Goal: Task Accomplishment & Management: Manage account settings

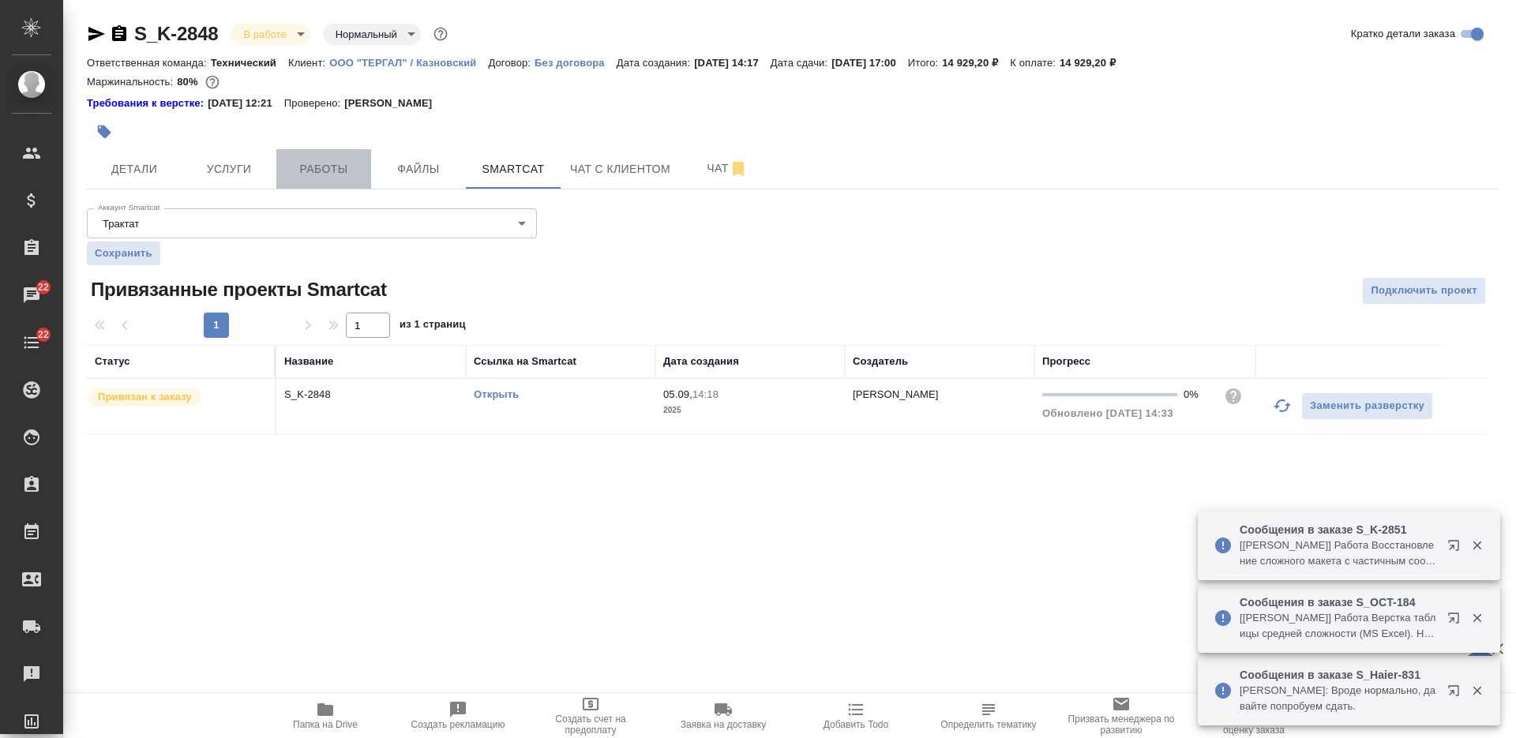
click at [328, 166] on span "Работы" at bounding box center [324, 169] width 76 height 20
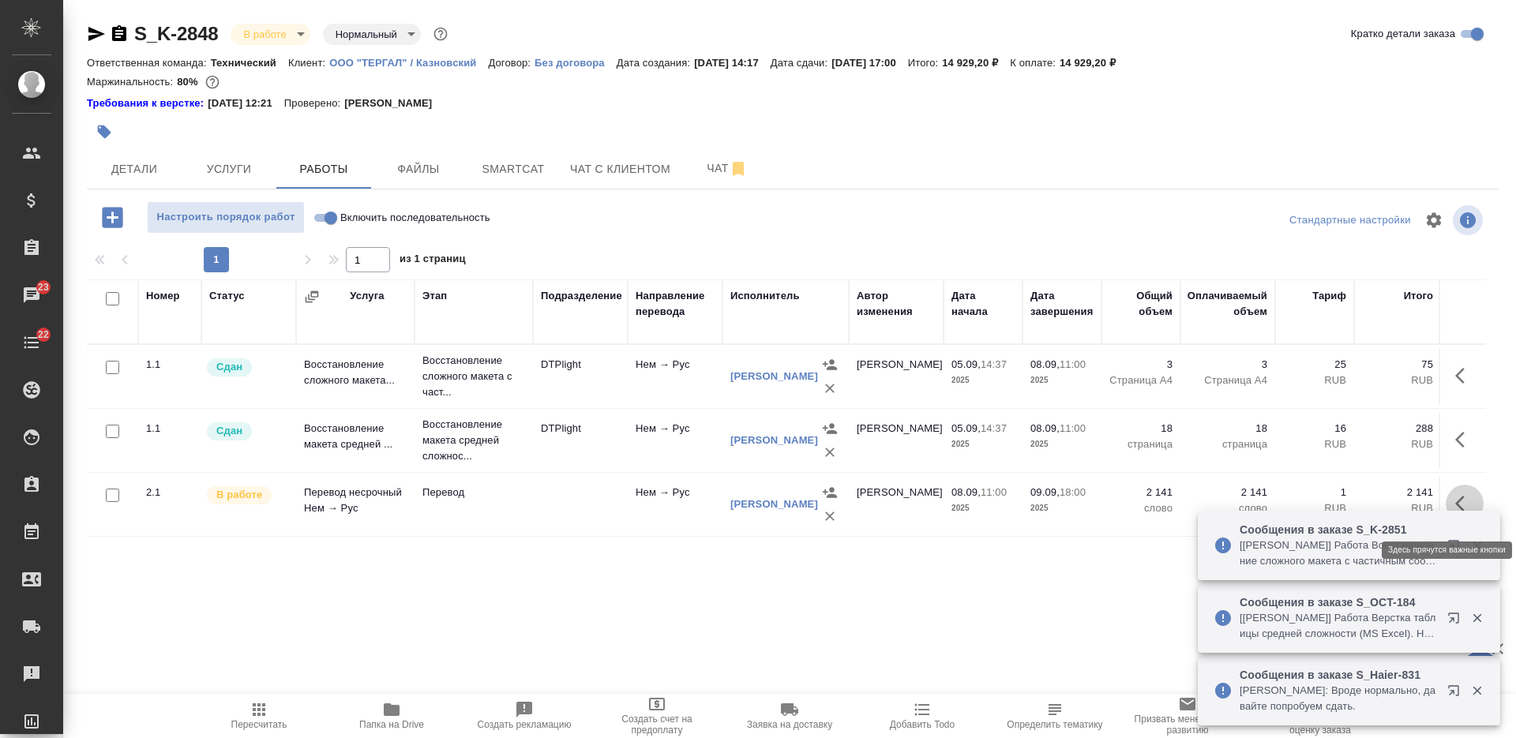
click at [1466, 505] on icon "button" at bounding box center [1464, 503] width 19 height 19
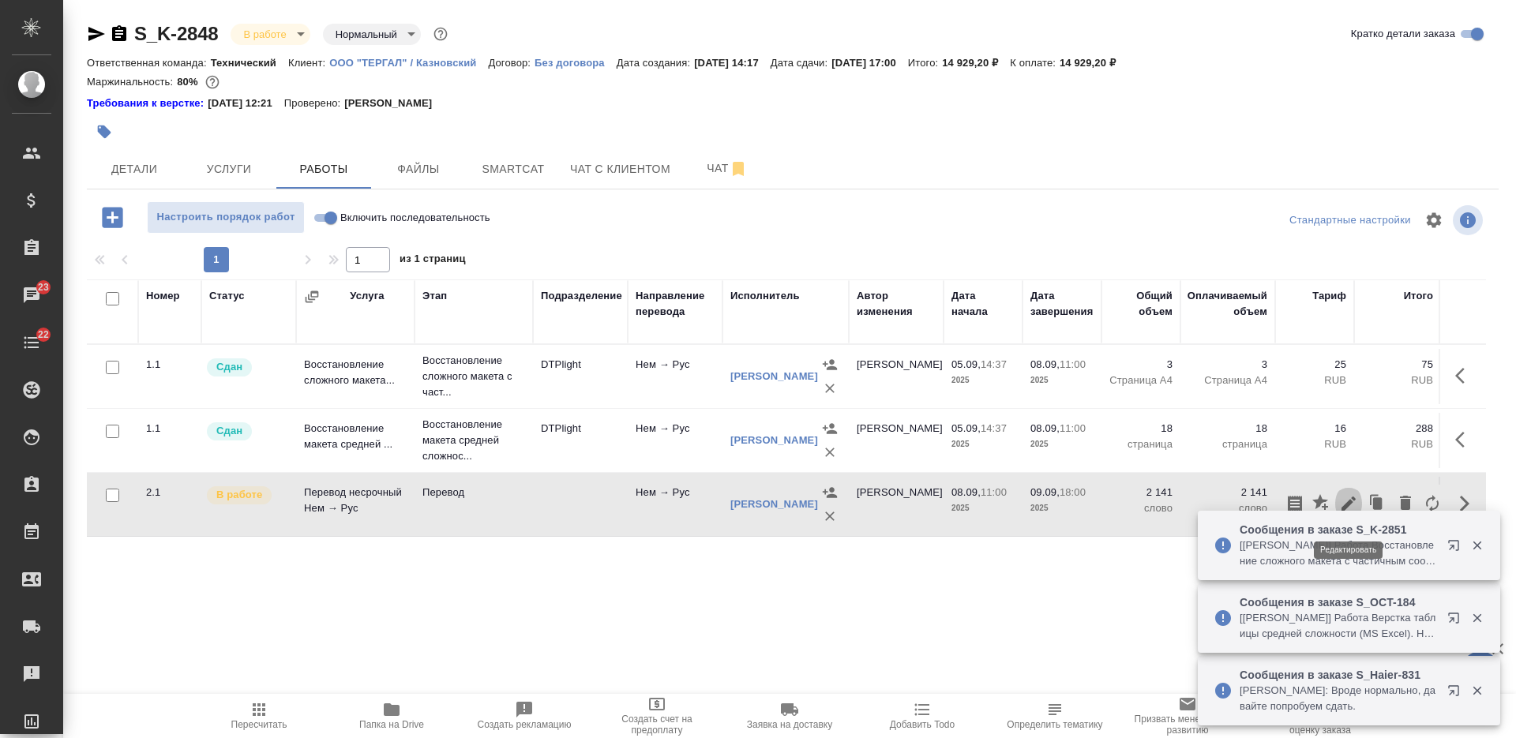
click at [1352, 506] on icon "button" at bounding box center [1348, 504] width 14 height 14
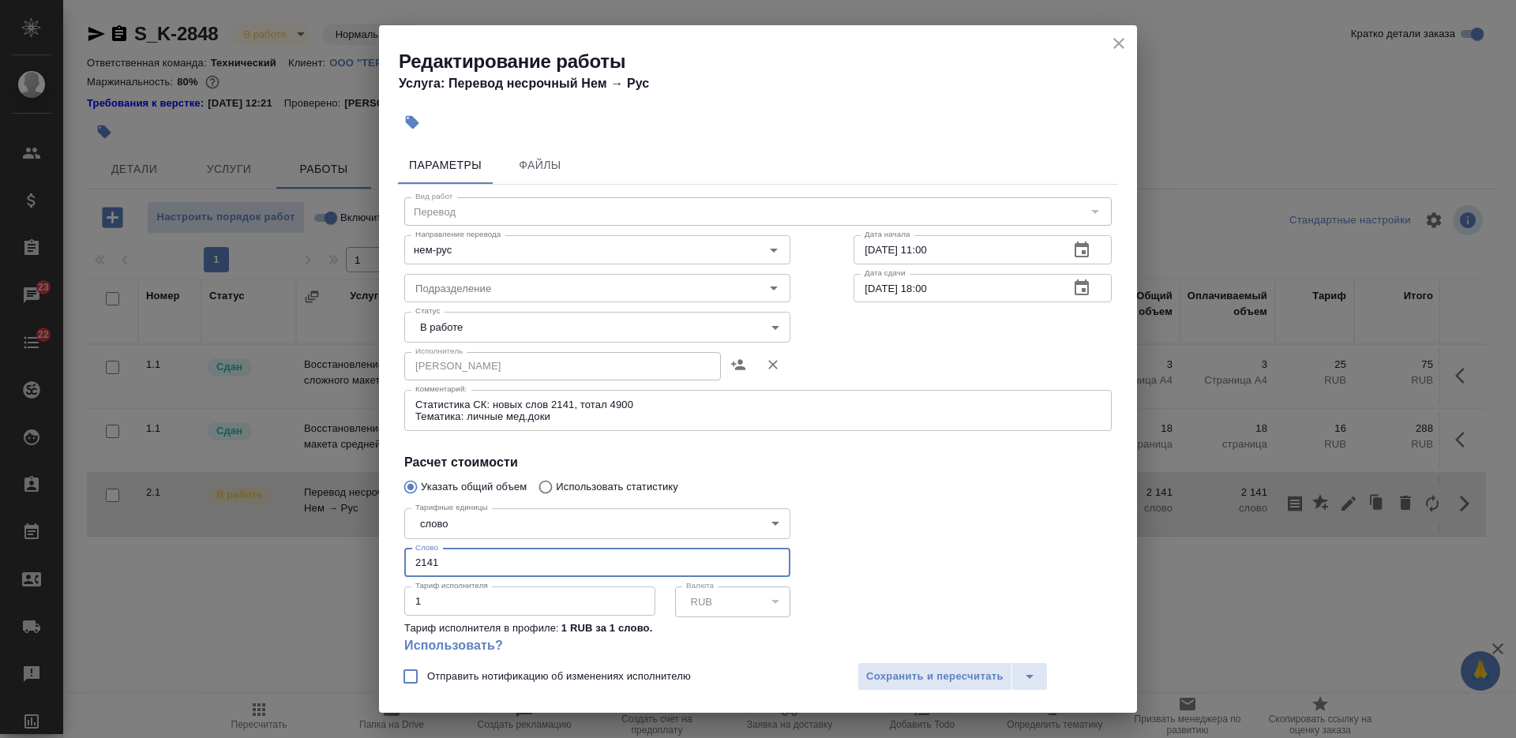
click at [449, 569] on input "2141" at bounding box center [597, 563] width 386 height 28
paste input "363.05"
type input "2363.05"
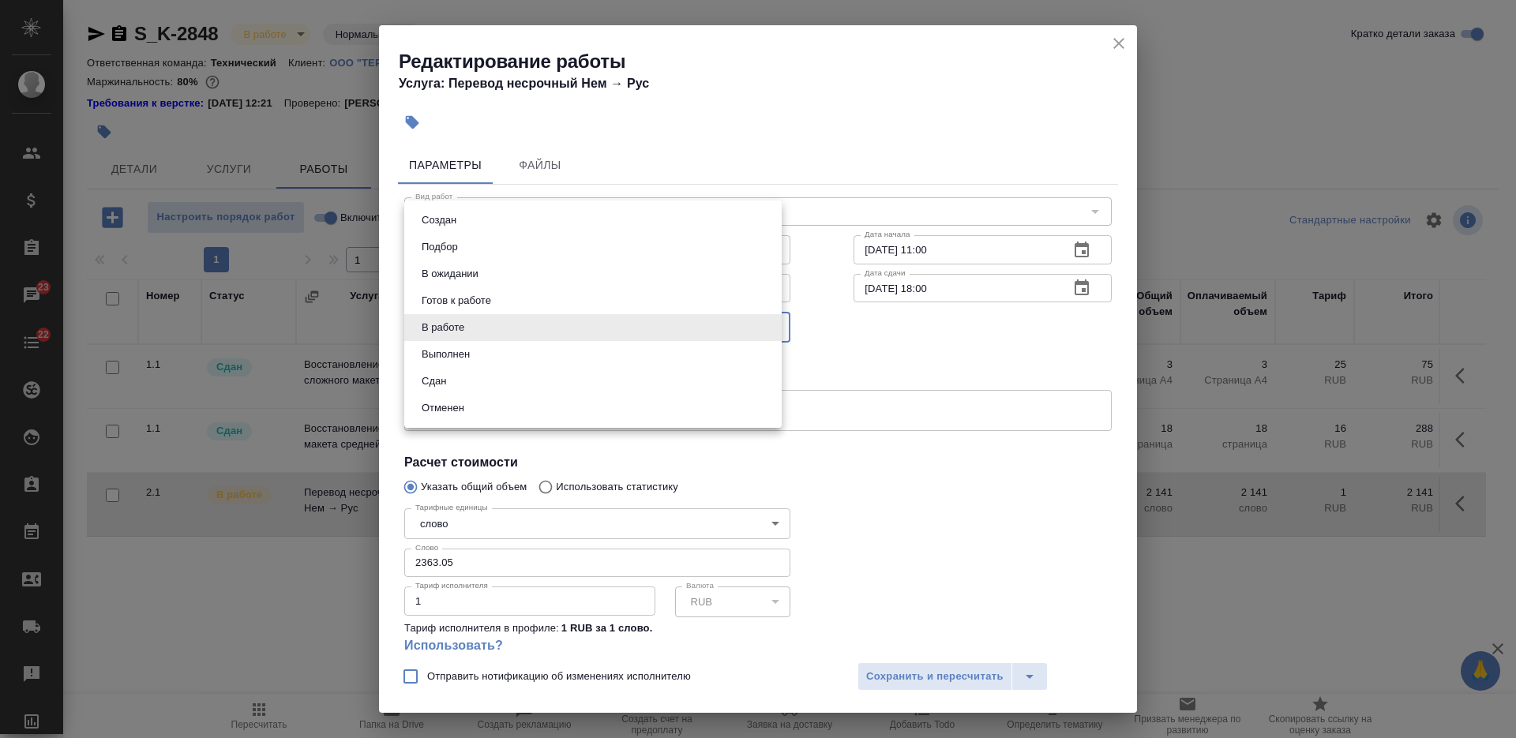
click at [590, 320] on body "🙏 .cls-1 fill:#fff; AWATERA [PERSON_NAME] Спецификации Заказы 23 Чаты 22 Todo П…" at bounding box center [758, 369] width 1516 height 738
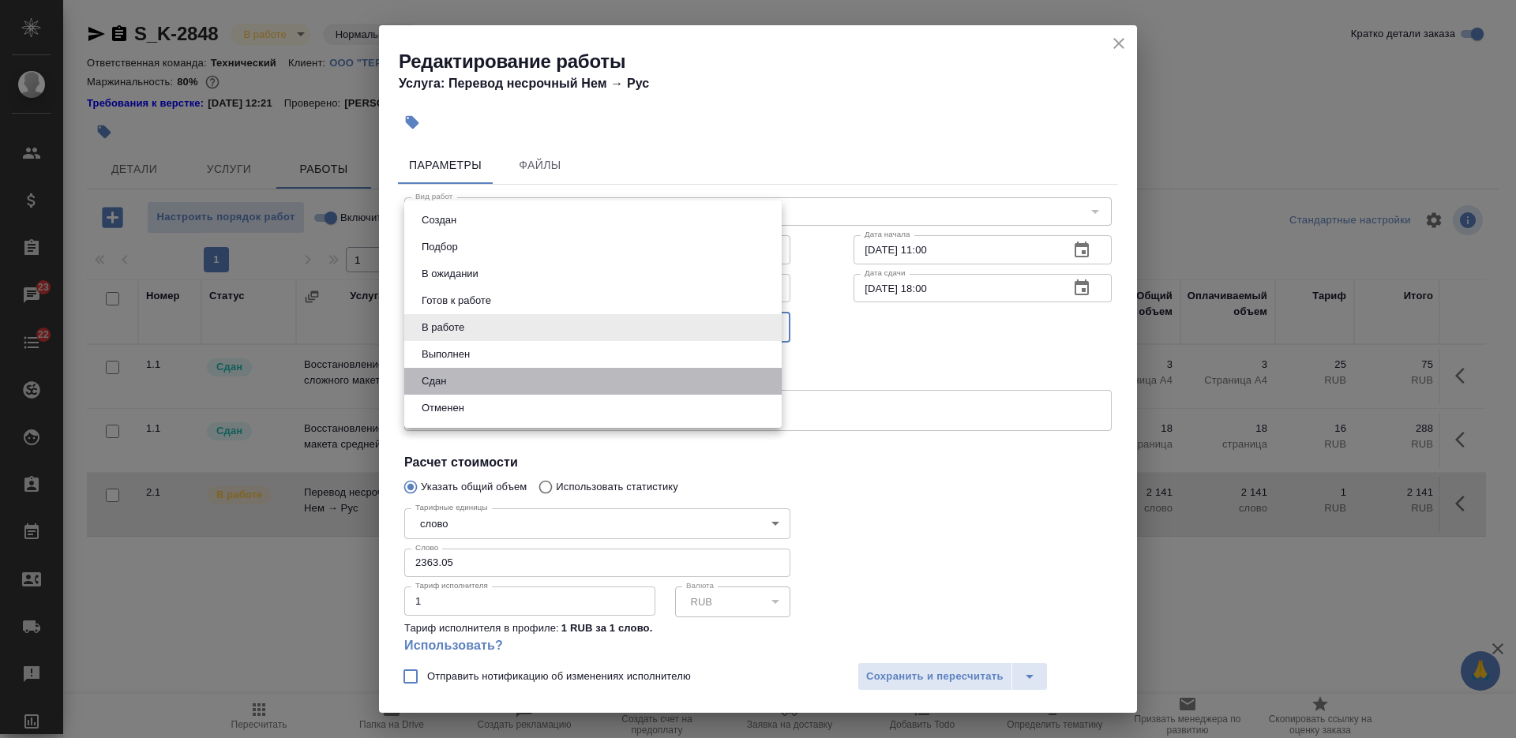
click at [557, 381] on li "Сдан" at bounding box center [592, 381] width 377 height 27
type input "closed"
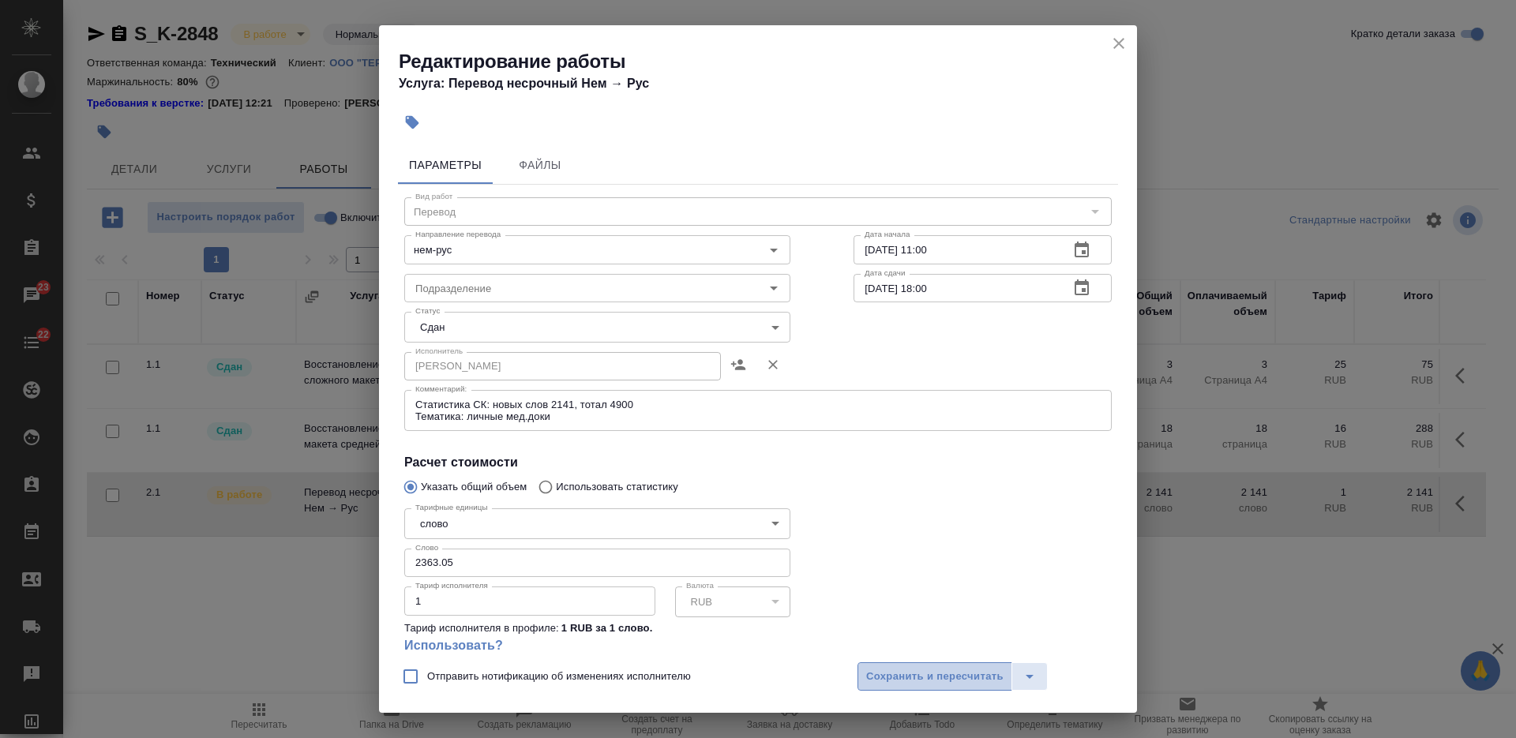
click at [888, 671] on span "Сохранить и пересчитать" at bounding box center [934, 677] width 137 height 18
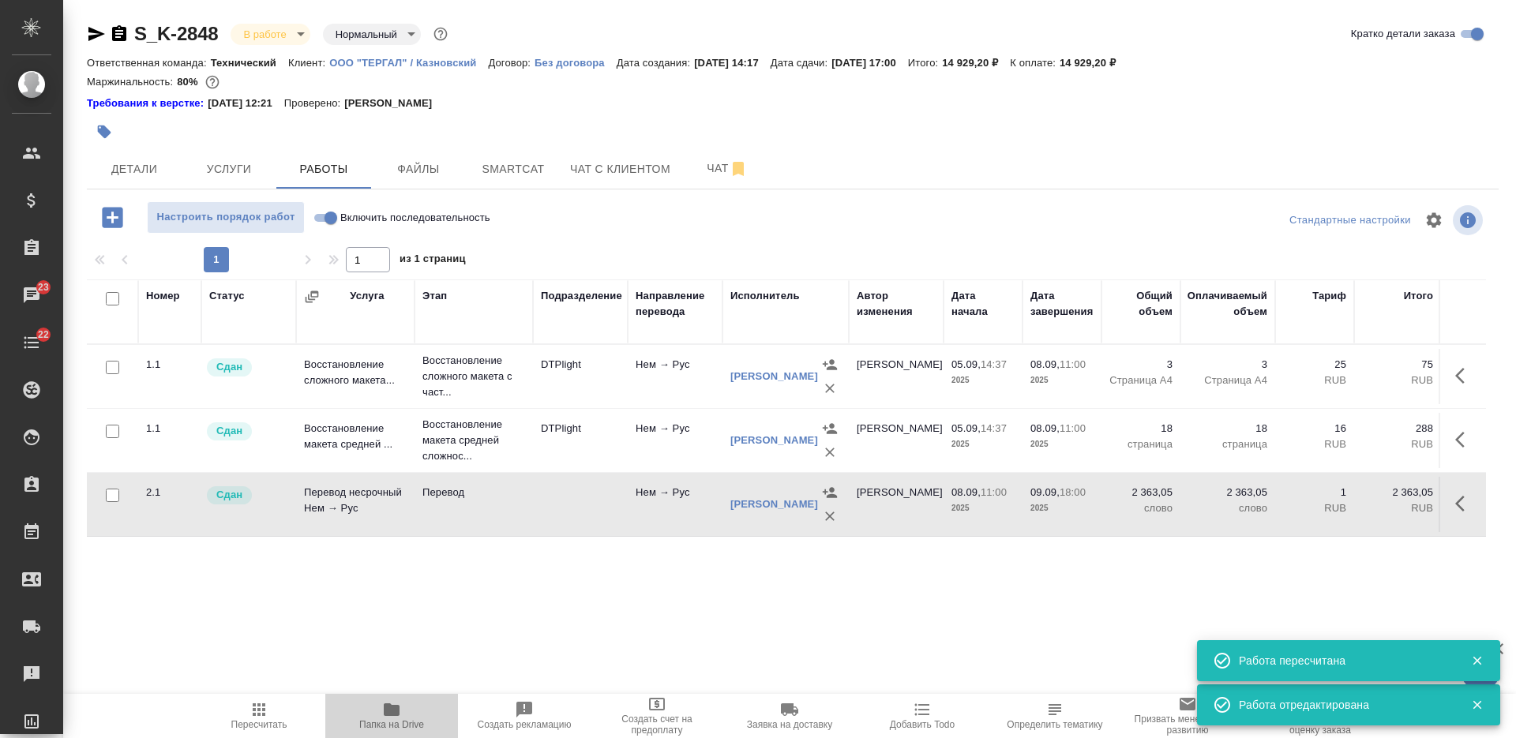
click at [389, 703] on icon "button" at bounding box center [392, 709] width 16 height 13
click at [233, 156] on button "Услуги" at bounding box center [229, 168] width 95 height 39
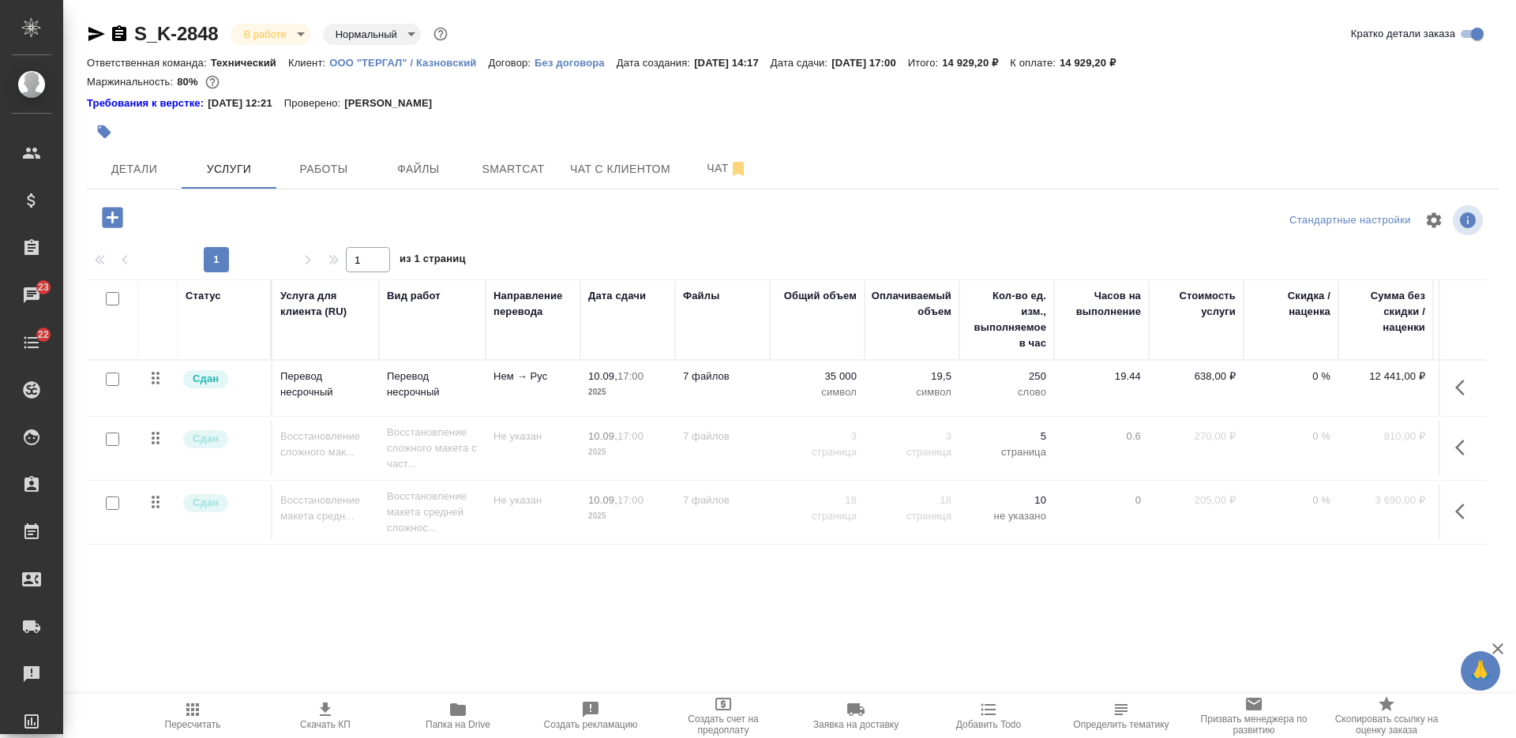
click at [1112, 160] on div "Детали Услуги Работы Файлы Smartcat Чат с клиентом Чат" at bounding box center [793, 168] width 1412 height 39
click at [691, 392] on td "7 файлов" at bounding box center [722, 388] width 95 height 55
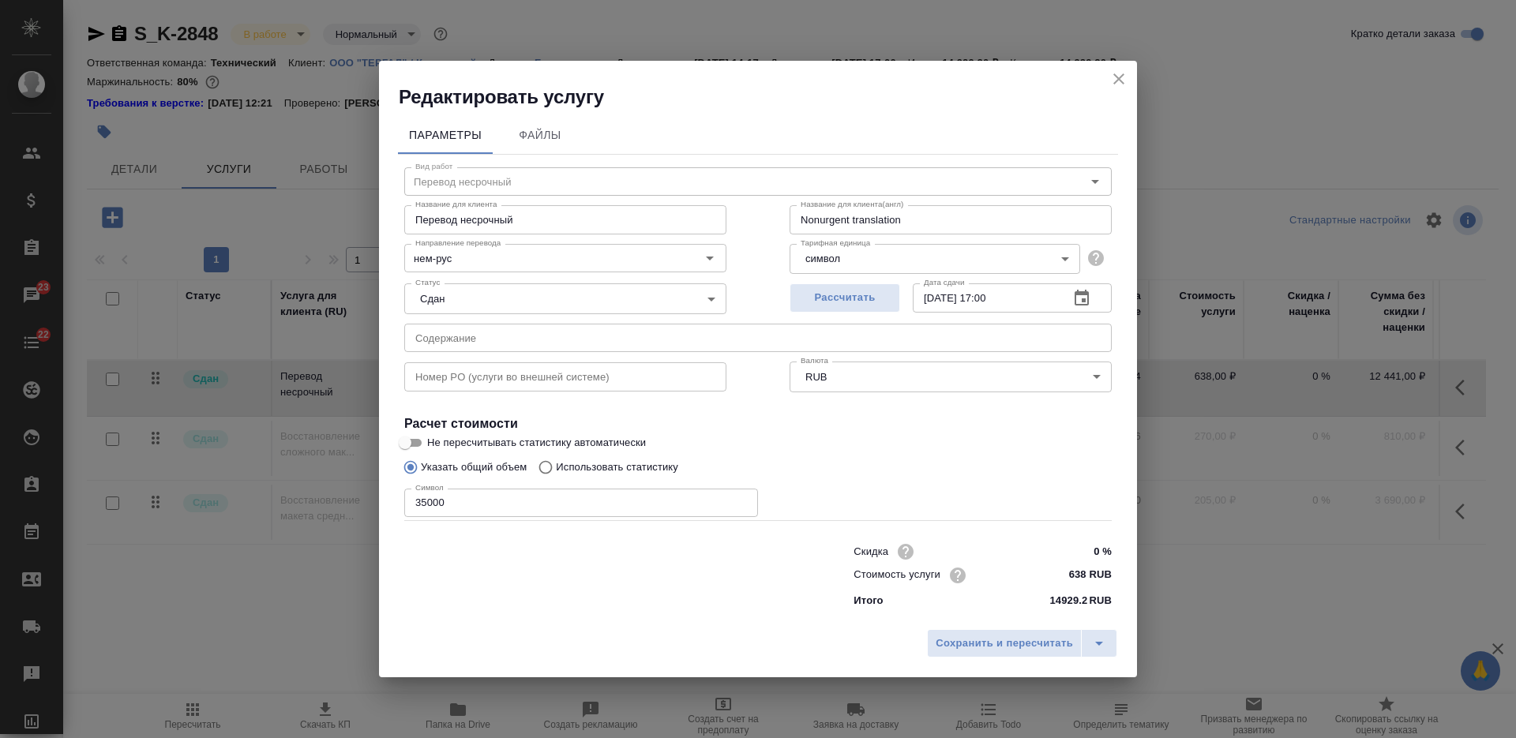
click at [426, 510] on input "35000" at bounding box center [581, 503] width 354 height 28
type input "38996"
click at [1014, 643] on span "Сохранить и пересчитать" at bounding box center [1004, 644] width 137 height 18
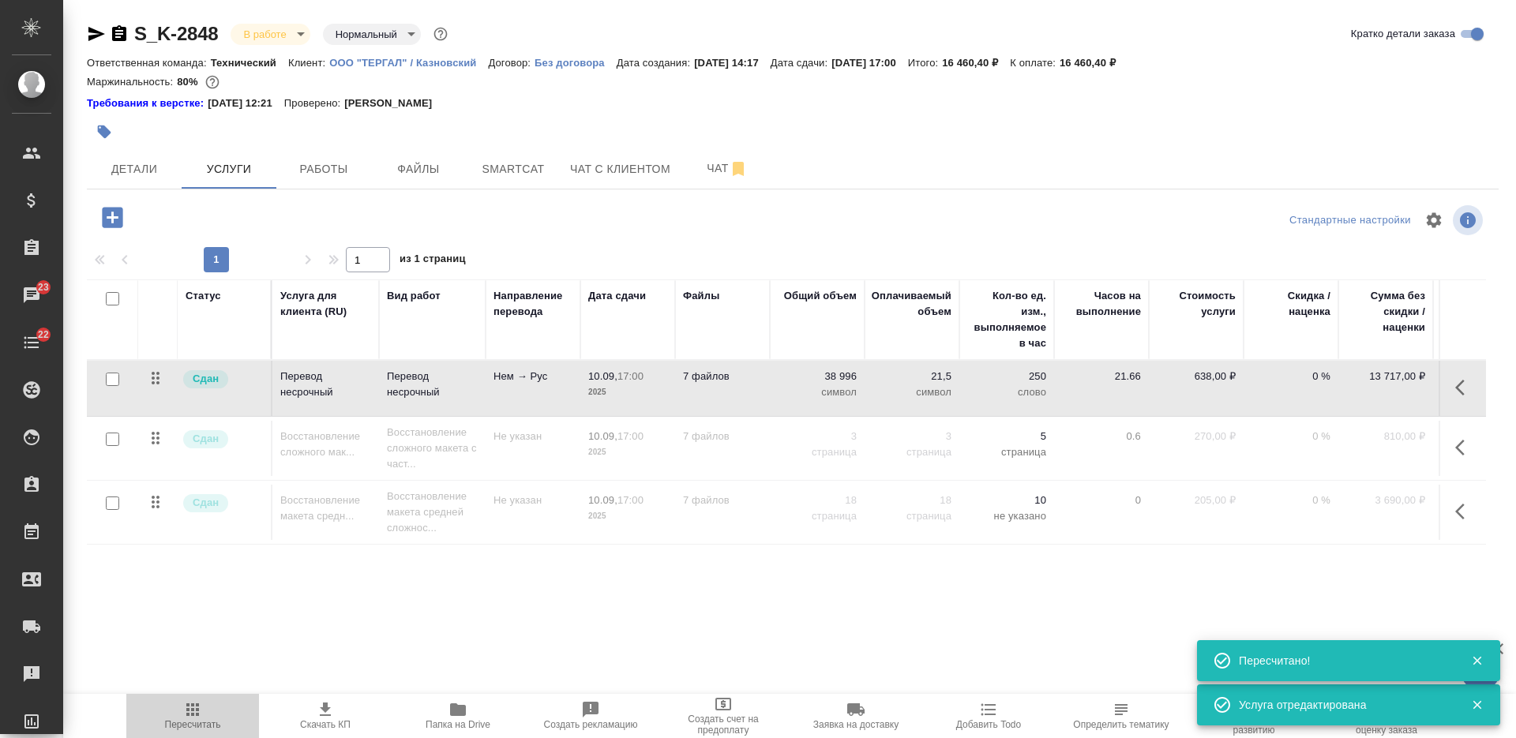
click at [204, 698] on button "Пересчитать" at bounding box center [192, 716] width 133 height 44
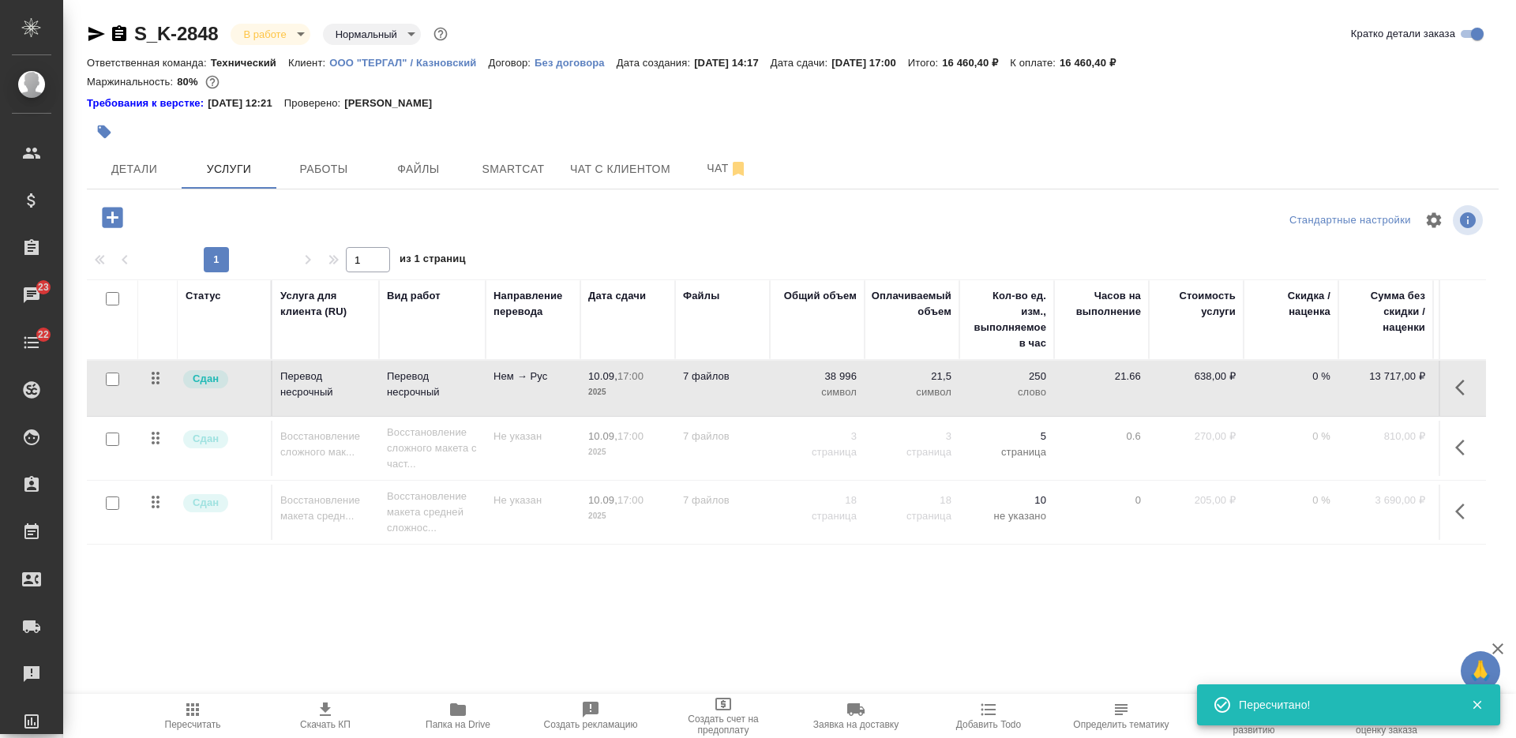
click at [147, 145] on div at bounding box center [557, 131] width 941 height 35
click at [149, 165] on span "Детали" at bounding box center [134, 169] width 76 height 20
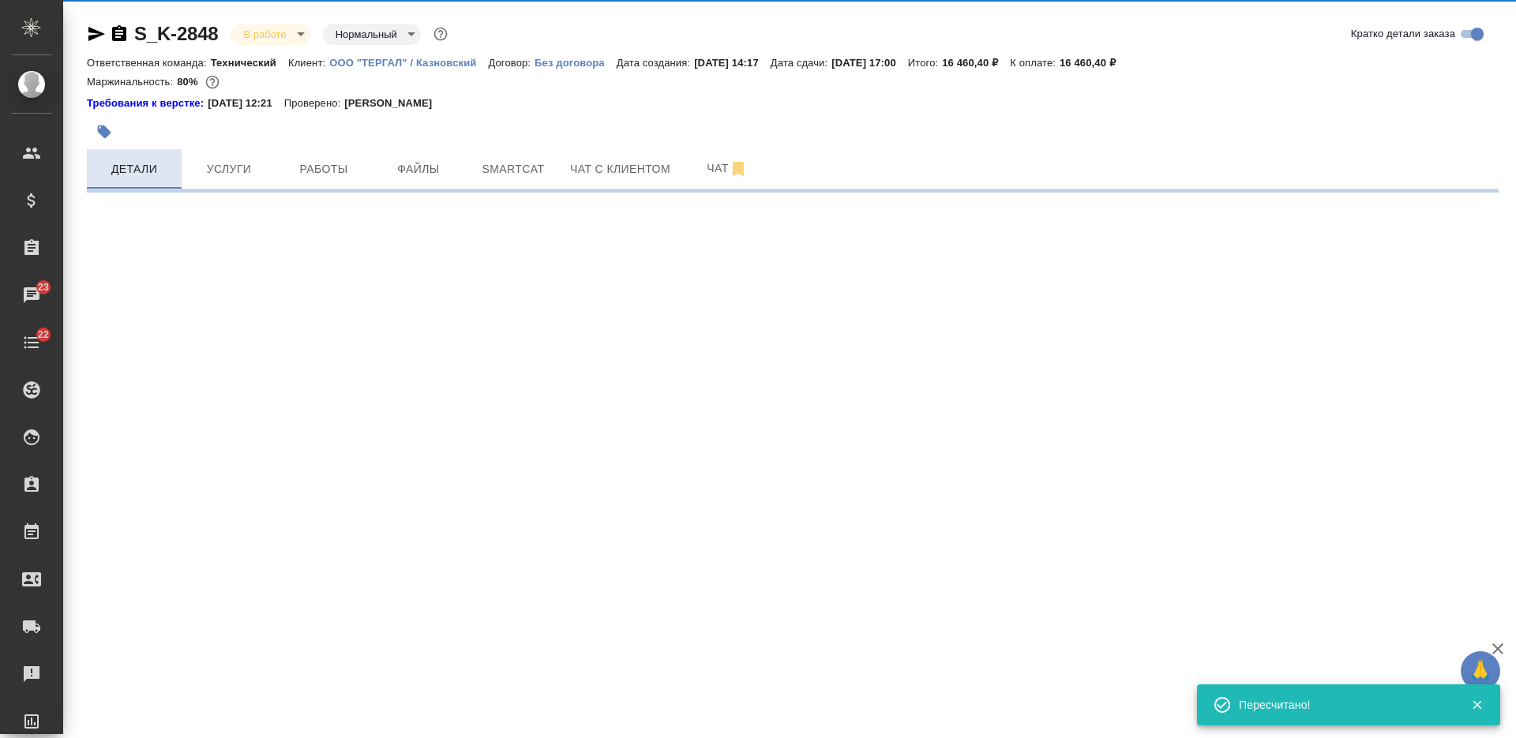
select select "RU"
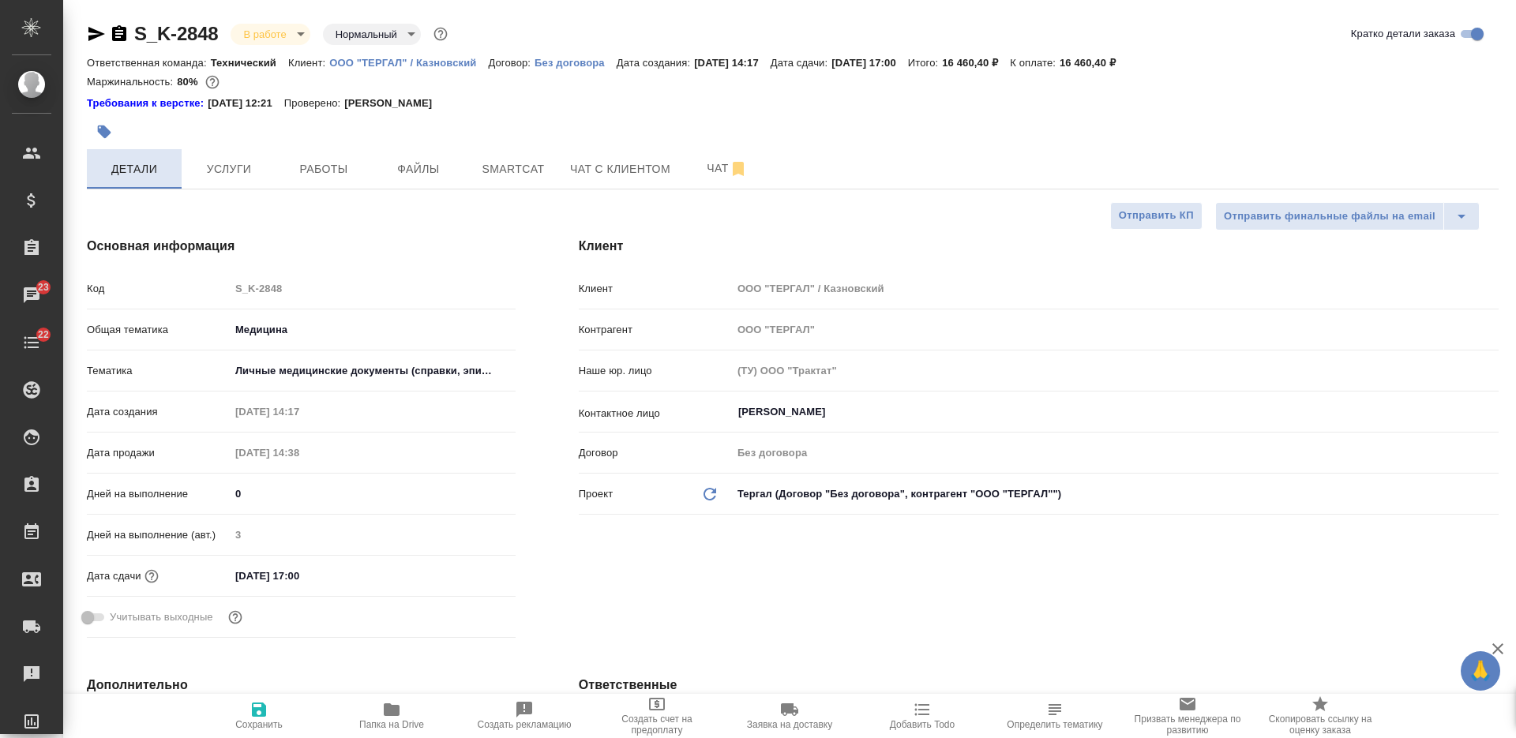
type textarea "x"
type input "[PERSON_NAME]"
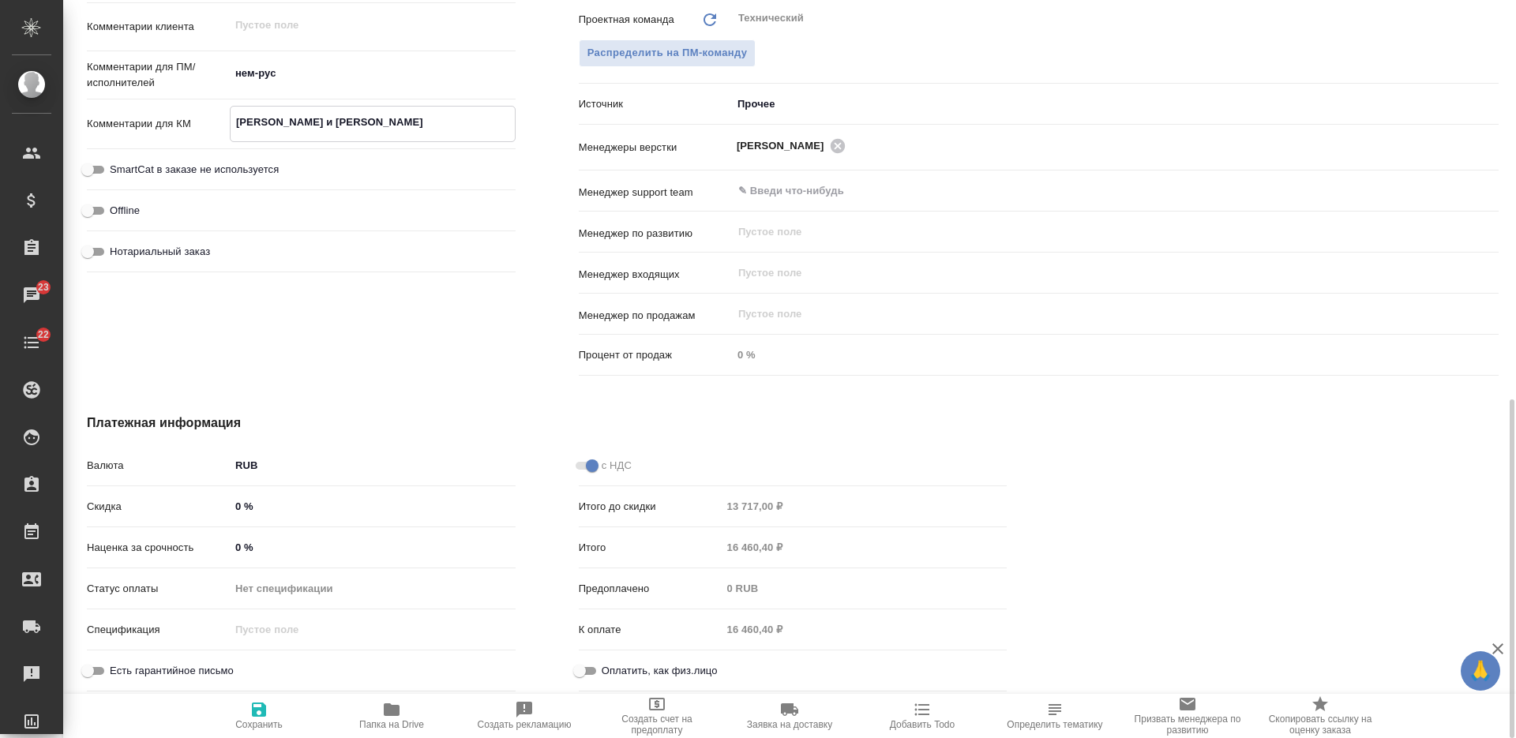
click at [388, 122] on textarea "[PERSON_NAME] и [PERSON_NAME]" at bounding box center [373, 122] width 284 height 27
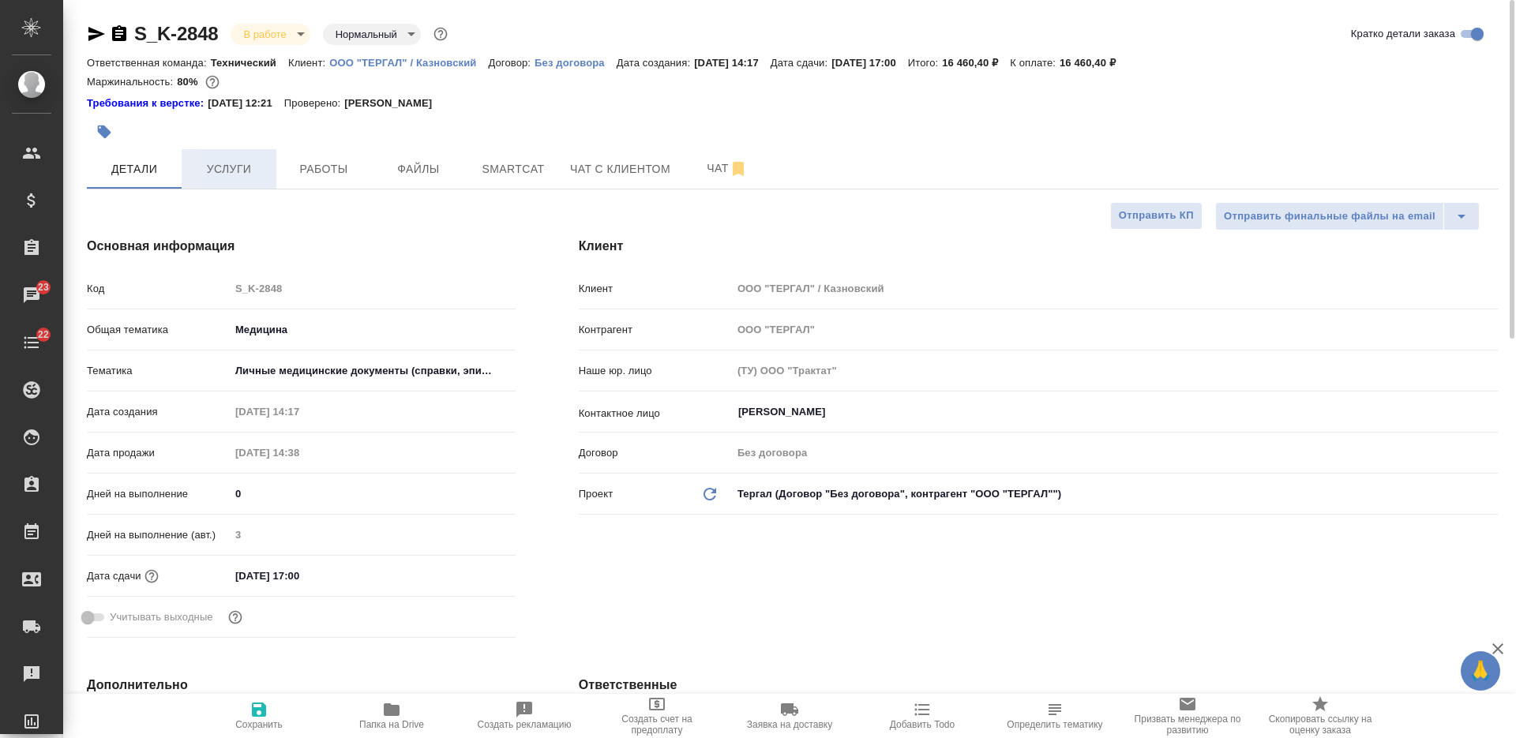
type textarea "x"
click at [249, 178] on span "Услуги" at bounding box center [229, 169] width 76 height 20
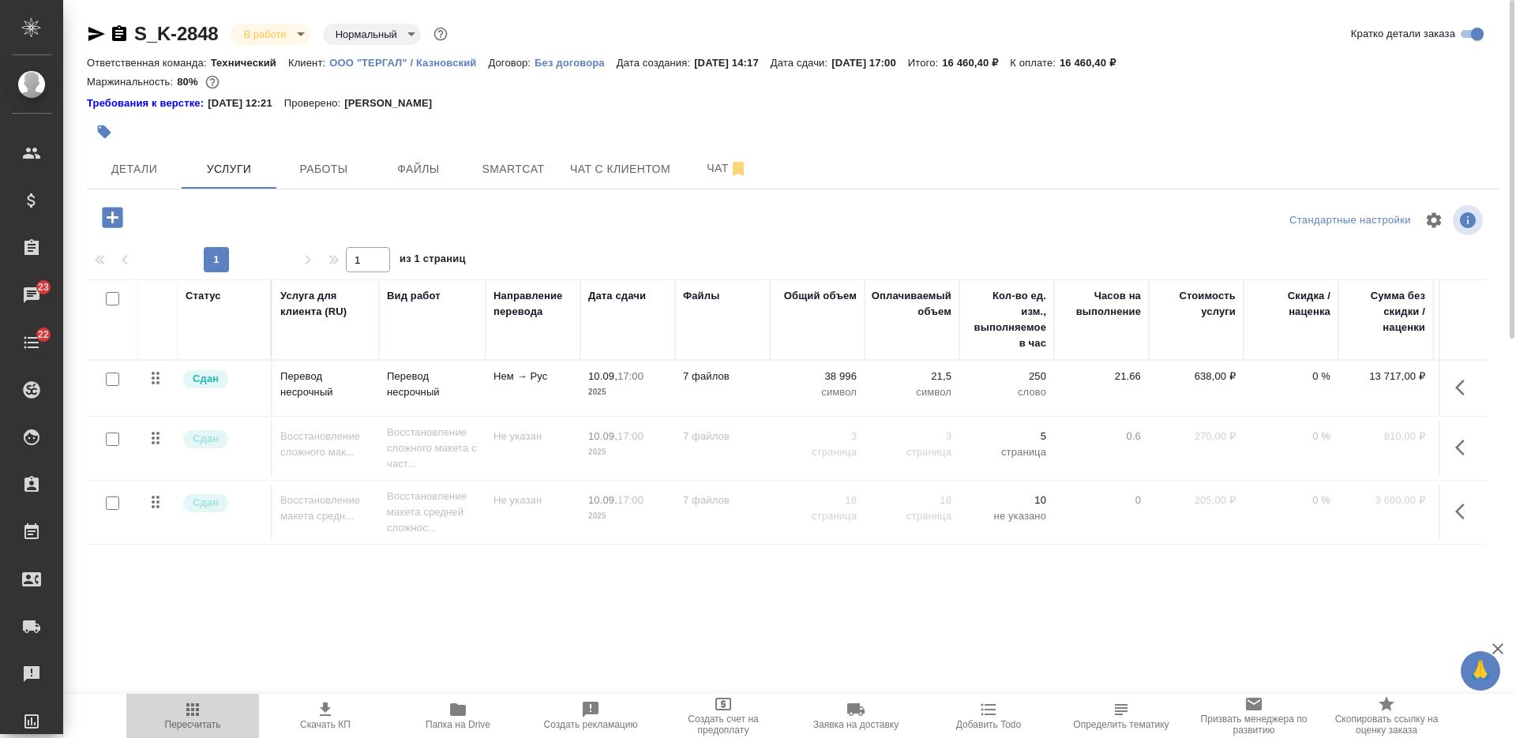
click at [189, 707] on icon "button" at bounding box center [192, 709] width 19 height 19
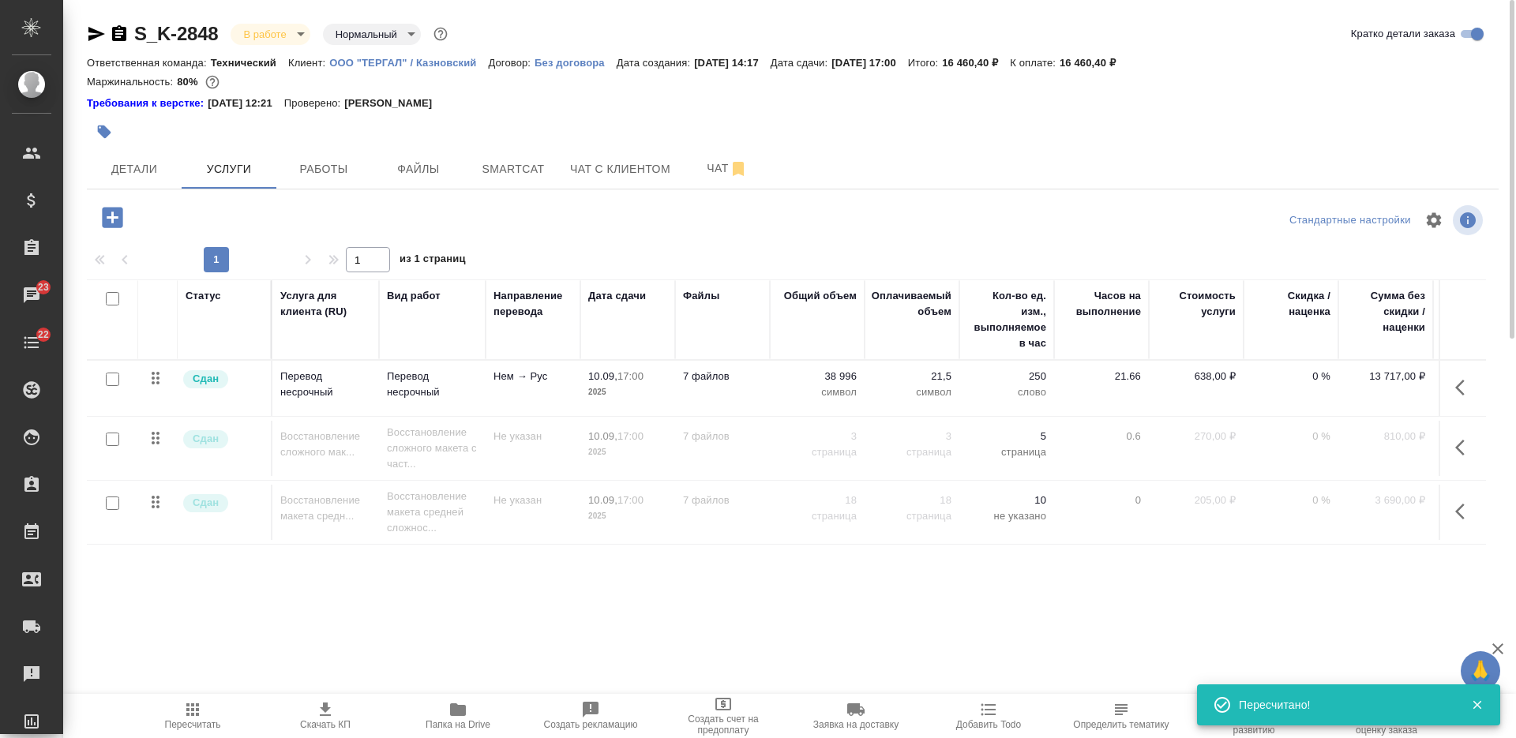
click at [114, 298] on input "checkbox" at bounding box center [112, 298] width 13 height 13
checkbox input "true"
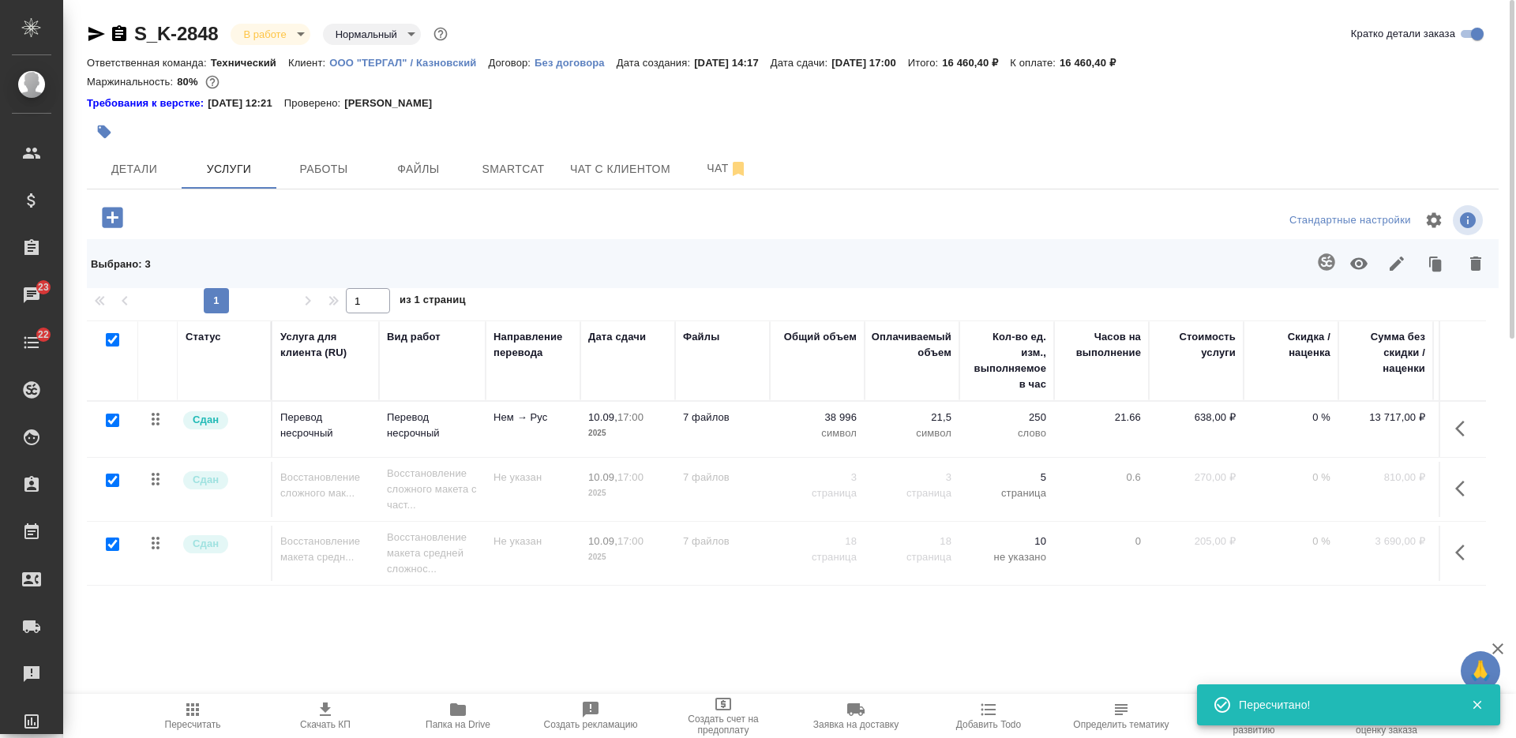
click at [1398, 268] on icon "button" at bounding box center [1396, 263] width 19 height 19
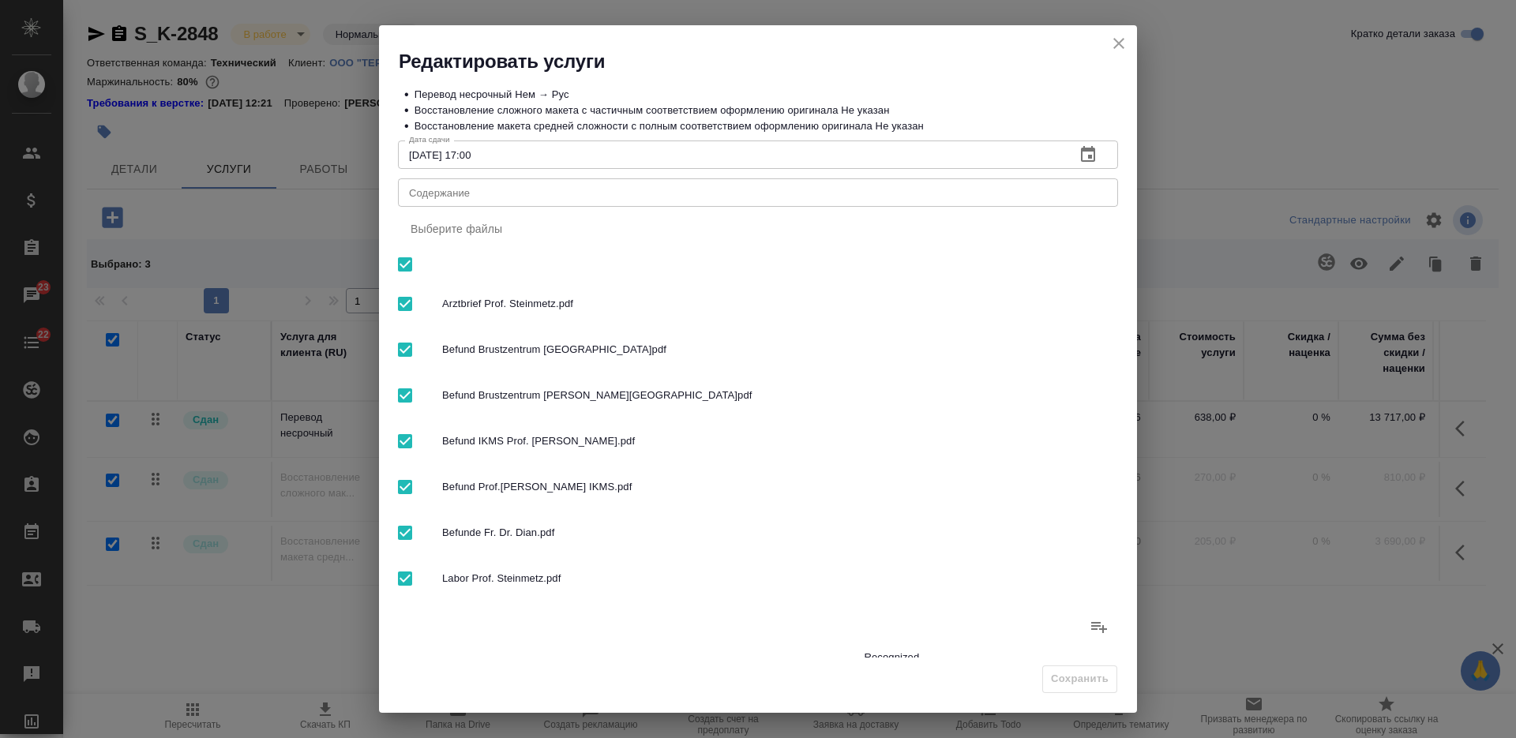
click at [966, 200] on div "x Содержание" at bounding box center [758, 192] width 720 height 28
paste textarea "[PERSON_NAME] и [PERSON_NAME]"
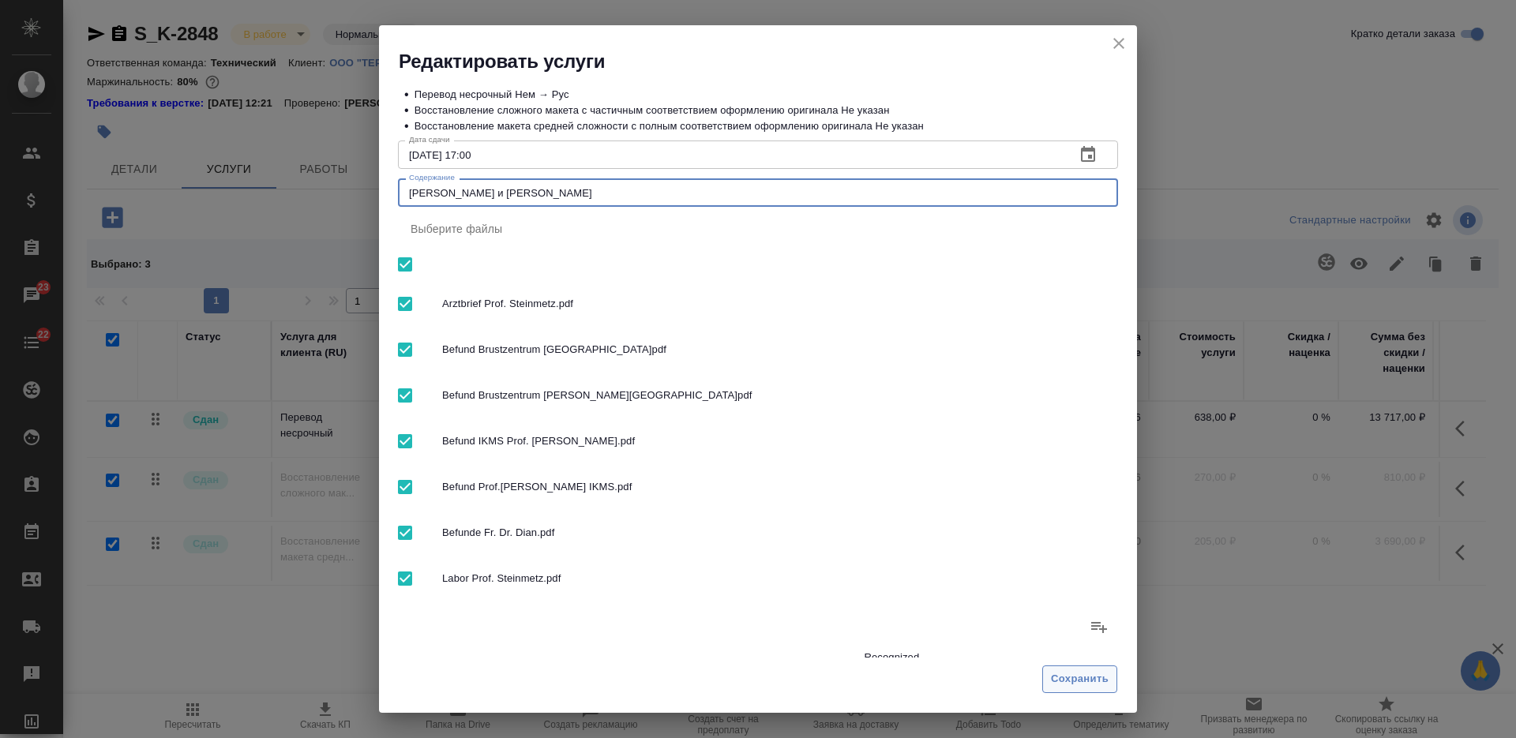
type textarea "[PERSON_NAME] и [PERSON_NAME]"
click at [1086, 681] on span "Сохранить" at bounding box center [1080, 679] width 58 height 18
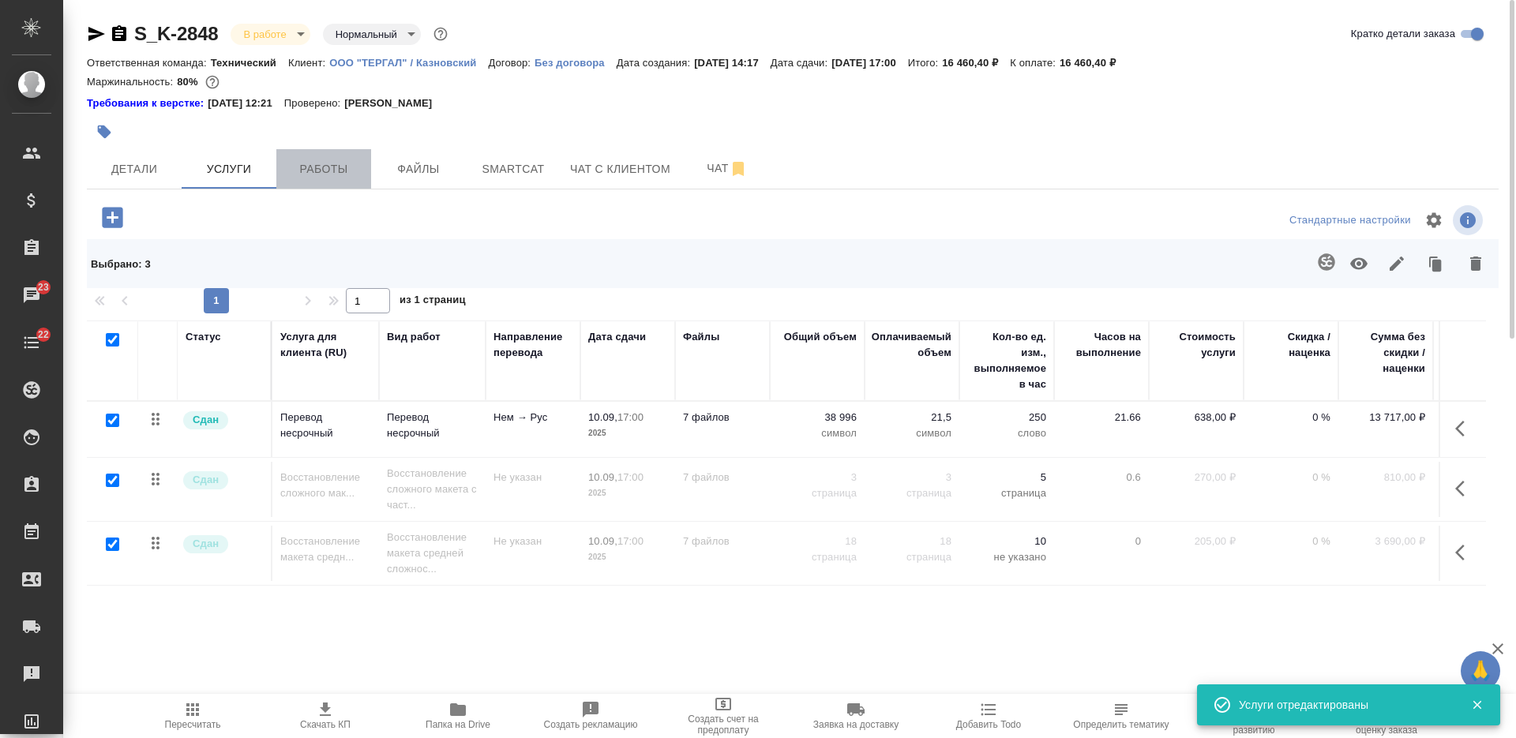
click at [306, 183] on button "Работы" at bounding box center [323, 168] width 95 height 39
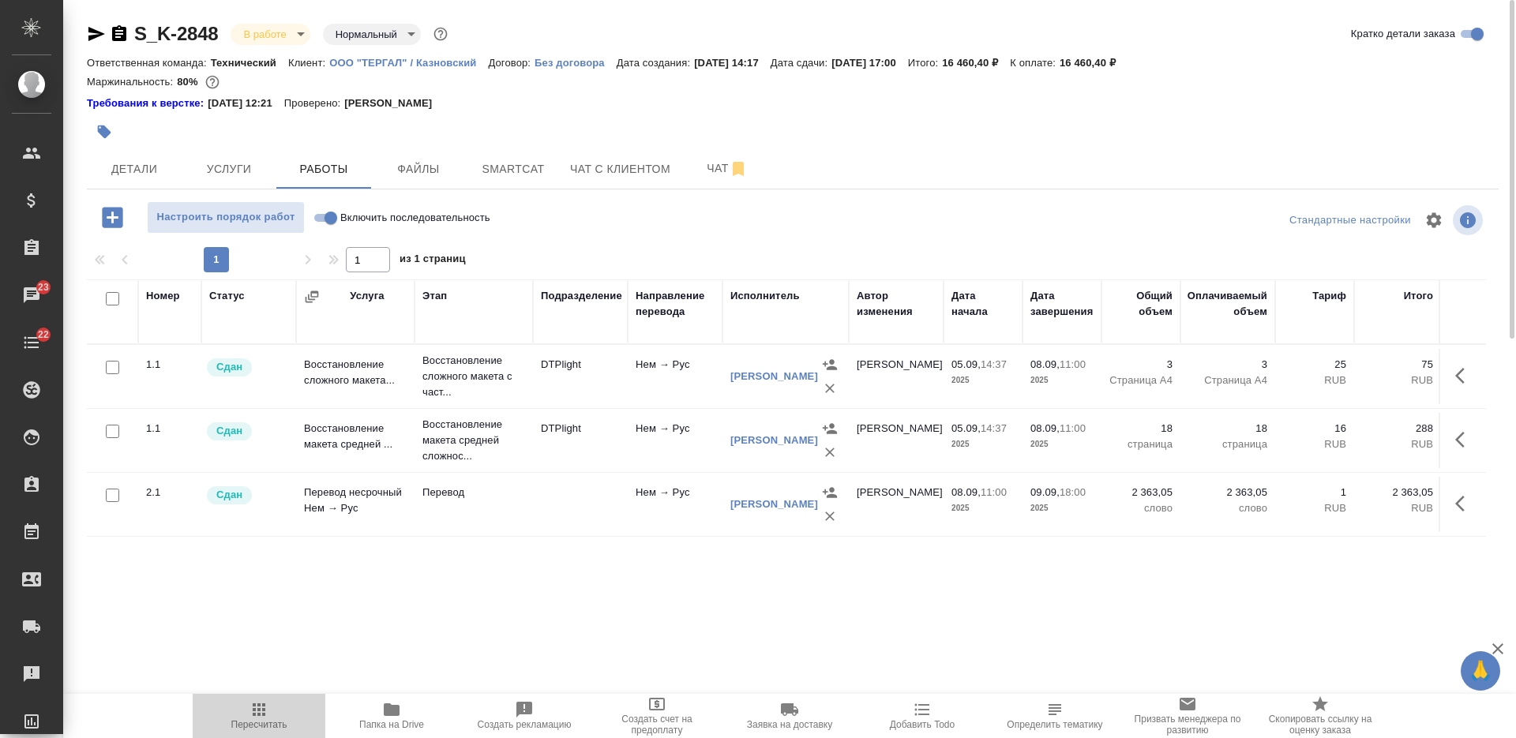
click at [258, 715] on icon "button" at bounding box center [259, 709] width 13 height 13
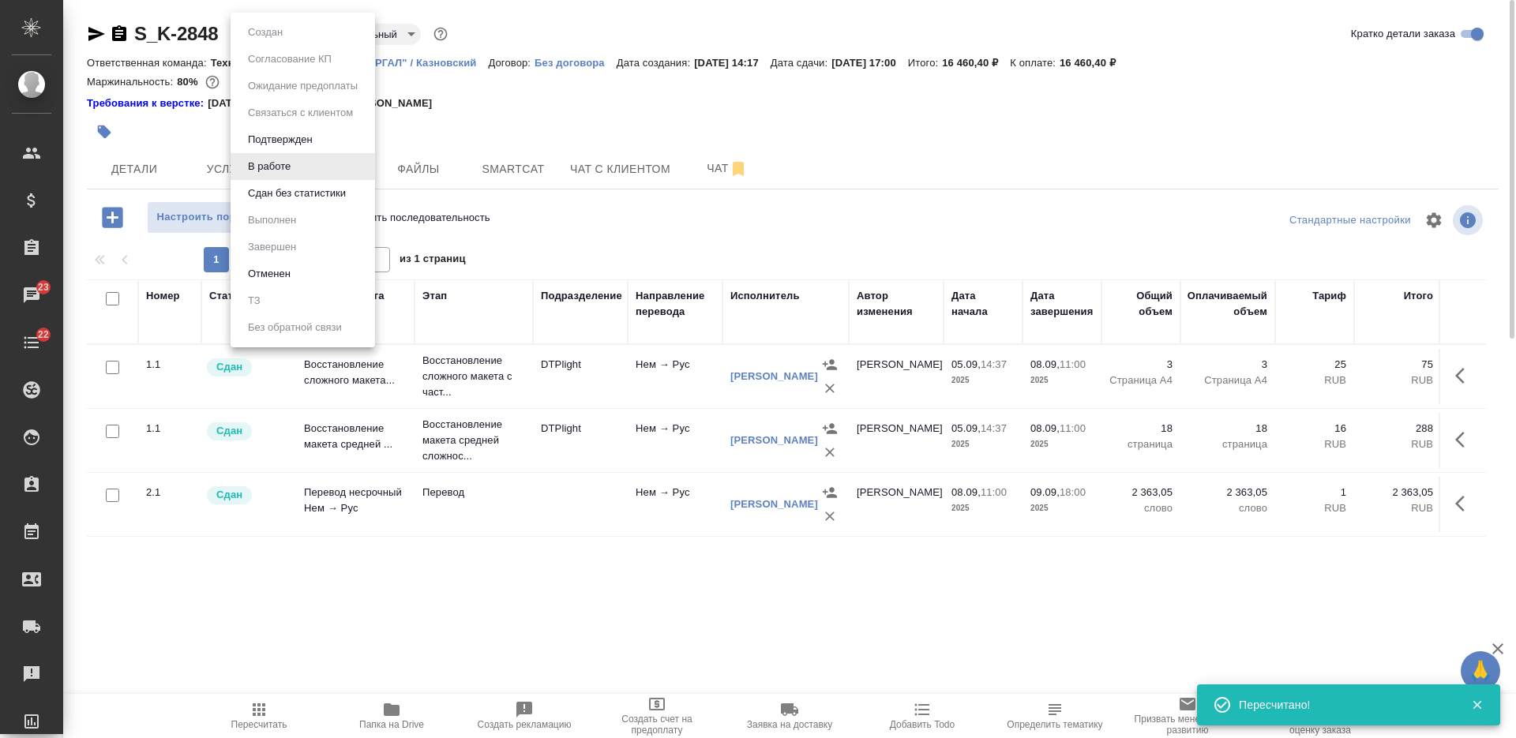
click at [282, 32] on body "🙏 .cls-1 fill:#fff; AWATERA [PERSON_NAME] Спецификации Заказы 23 Чаты 22 Todo П…" at bounding box center [758, 369] width 1516 height 738
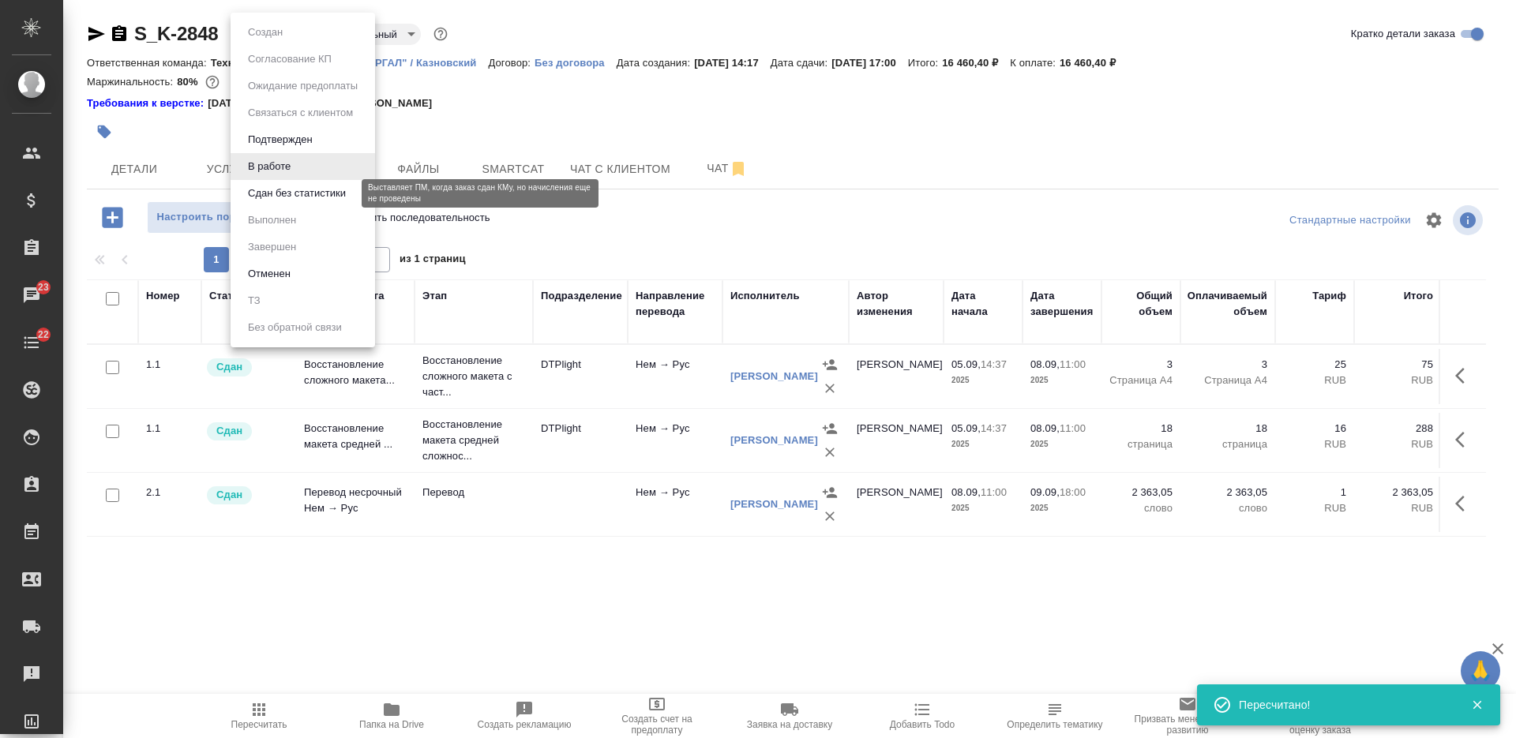
click at [295, 201] on button "Сдан без статистики" at bounding box center [296, 193] width 107 height 17
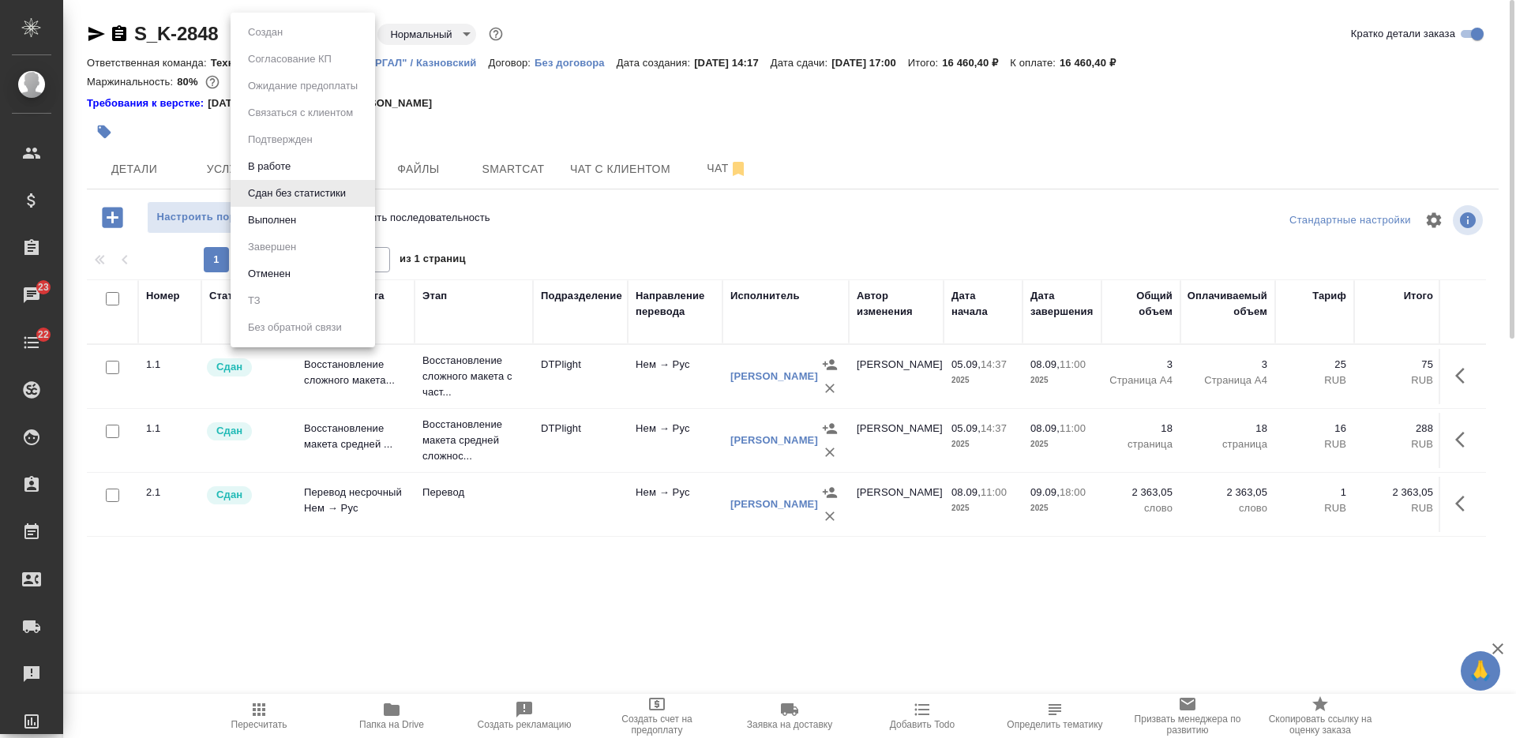
click at [281, 39] on body "🙏 .cls-1 fill:#fff; AWATERA [PERSON_NAME] Спецификации Заказы 23 Чаты 22 Todo П…" at bounding box center [758, 369] width 1516 height 738
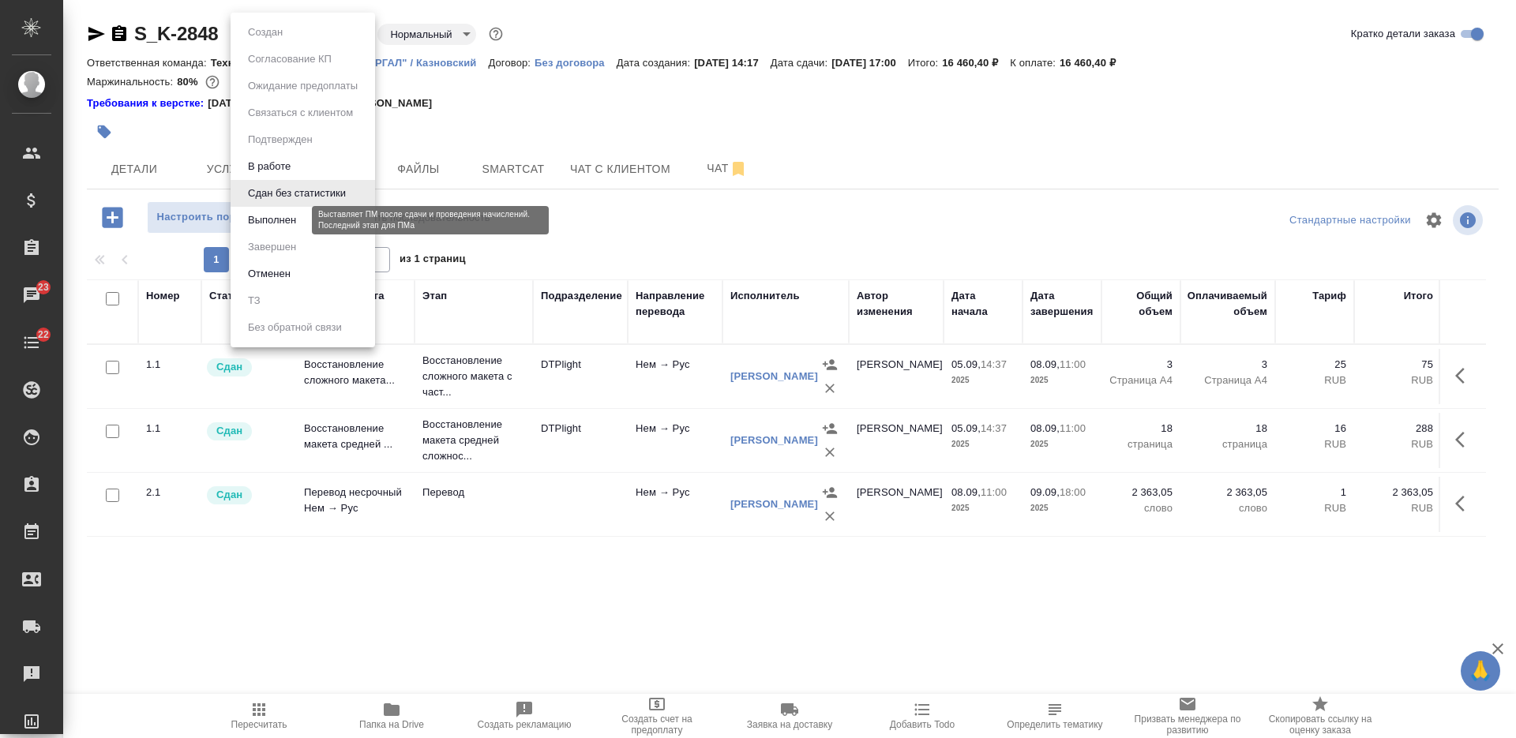
click at [290, 221] on button "Выполнен" at bounding box center [272, 220] width 58 height 17
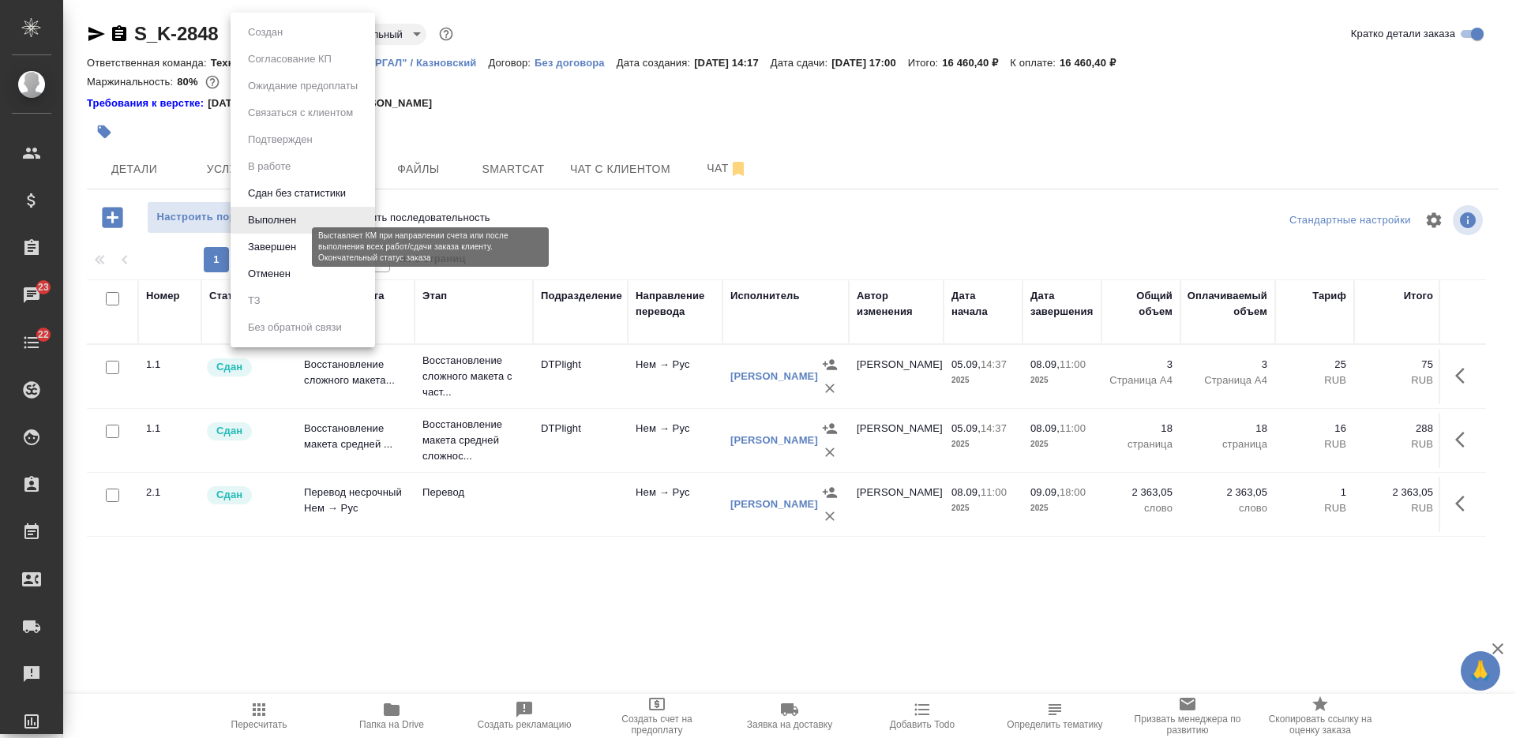
drag, startPoint x: 283, startPoint y: 32, endPoint x: 277, endPoint y: 242, distance: 210.9
click at [277, 242] on body "🙏 .cls-1 fill:#fff; AWATERA [PERSON_NAME] Спецификации Заказы 23 Чаты 22 Todo П…" at bounding box center [758, 369] width 1516 height 738
click at [277, 242] on button "Завершен" at bounding box center [272, 246] width 58 height 17
